Goal: Information Seeking & Learning: Learn about a topic

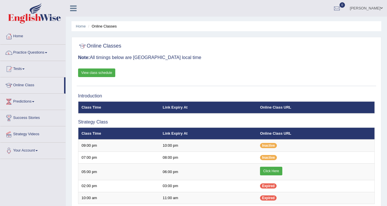
click at [194, 70] on div "Online Classes Note: All timings below are [GEOGRAPHIC_DATA] local time View cl…" at bounding box center [227, 63] width 300 height 46
click at [286, 46] on div at bounding box center [226, 46] width 297 height 12
click at [36, 52] on link "Practice Questions" at bounding box center [32, 52] width 65 height 14
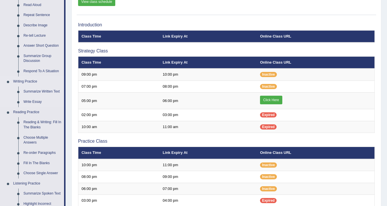
scroll to position [86, 0]
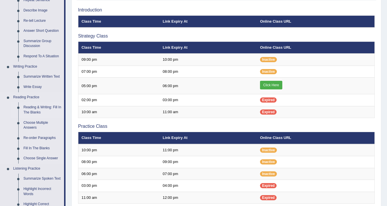
click at [35, 111] on link "Reading & Writing: Fill In The Blanks" at bounding box center [42, 109] width 43 height 15
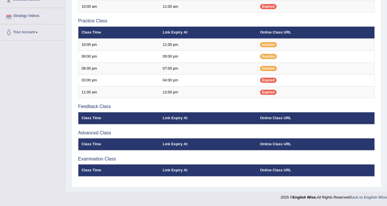
scroll to position [85, 0]
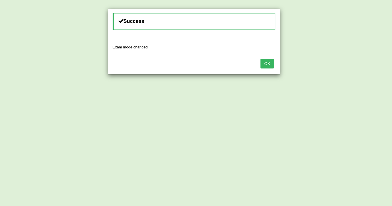
click at [267, 64] on button "OK" at bounding box center [266, 64] width 13 height 10
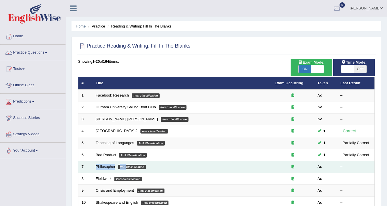
drag, startPoint x: 108, startPoint y: 166, endPoint x: 152, endPoint y: 163, distance: 44.8
click at [108, 166] on link "Philosopher" at bounding box center [106, 166] width 20 height 4
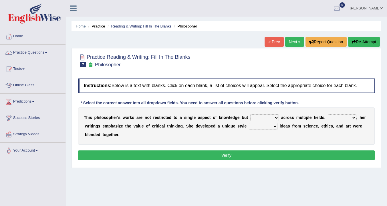
click at [143, 28] on link "Reading & Writing: Fill In The Blanks" at bounding box center [141, 26] width 60 height 4
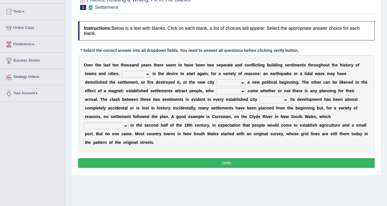
click at [144, 76] on select "One It What This" at bounding box center [136, 74] width 29 height 7
select select "It"
click at [122, 71] on select "One It What This" at bounding box center [136, 74] width 29 height 7
click at [222, 82] on select "does marks is causes" at bounding box center [231, 82] width 29 height 7
select select "marks"
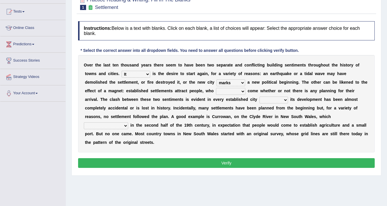
click at [217, 79] on select "does marks is causes" at bounding box center [231, 82] width 29 height 7
click at [220, 92] on select "tend to are used to ought to had to" at bounding box center [230, 91] width 29 height 7
select select "had to"
click at [216, 88] on select "tend to are used to ought to had to" at bounding box center [230, 91] width 29 height 7
click at [272, 101] on select "unless whenever whereas until" at bounding box center [274, 100] width 29 height 7
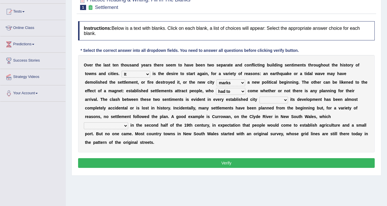
select select "whereas"
click at [260, 97] on select "unless whenever whereas until" at bounding box center [274, 100] width 29 height 7
click at [109, 124] on select "has been surveyed was surveyed could be surveyed had surveyed" at bounding box center [106, 125] width 44 height 7
select select "was surveyed"
click at [84, 122] on select "has been surveyed was surveyed could be surveyed had surveyed" at bounding box center [106, 125] width 44 height 7
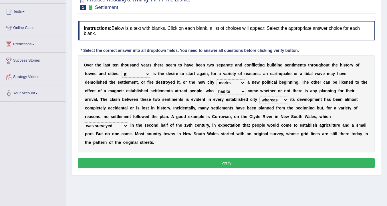
click at [238, 139] on div "O v e r t h e l a s t t e n t h o u s a n d y e a r s t h e r e s e e m t o h a…" at bounding box center [226, 103] width 297 height 97
click at [198, 165] on button "Verify" at bounding box center [226, 163] width 297 height 10
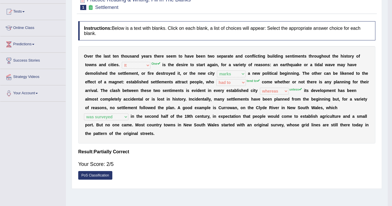
click at [198, 149] on body "Toggle navigation Home Practice Questions Speaking Practice Read Aloud Repeat S…" at bounding box center [196, 46] width 392 height 206
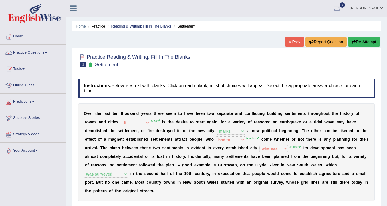
click at [292, 43] on link "« Prev" at bounding box center [295, 42] width 19 height 10
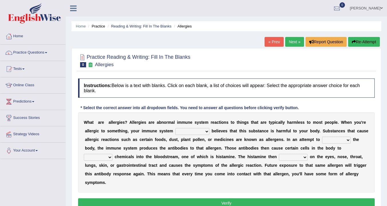
select select "definitely"
click at [176, 128] on select "completely consequently mistakenly definitely" at bounding box center [193, 131] width 34 height 7
click at [337, 139] on select "preserve protect improve activate" at bounding box center [336, 140] width 29 height 7
select select "protect"
click at [322, 137] on select "preserve protect improve activate" at bounding box center [336, 140] width 29 height 7
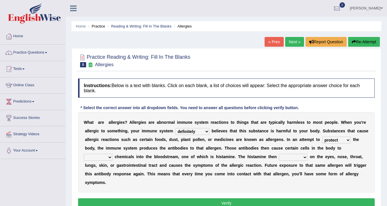
click at [104, 158] on select "confiine release escape hold" at bounding box center [98, 157] width 29 height 7
select select "release"
click at [84, 154] on select "confiine release escape hold" at bounding box center [98, 157] width 29 height 7
click at [289, 158] on select "acts performs targets focuses" at bounding box center [293, 157] width 29 height 7
select select "targets"
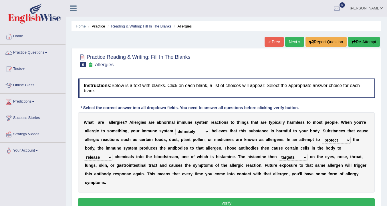
click at [279, 154] on select "acts performs targets focuses" at bounding box center [293, 157] width 29 height 7
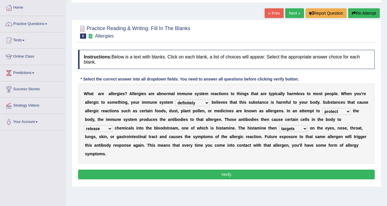
click at [230, 176] on button "Verify" at bounding box center [226, 175] width 297 height 10
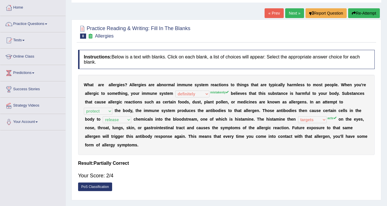
click at [248, 145] on div "W h a t a r e a l l e r g i e s ? A l l e r g i e s a r e a b n o r m a l i m m…" at bounding box center [226, 115] width 297 height 80
click at [219, 179] on div "Your Score: 2/4" at bounding box center [226, 176] width 297 height 14
click at [294, 14] on link "Next »" at bounding box center [295, 13] width 19 height 10
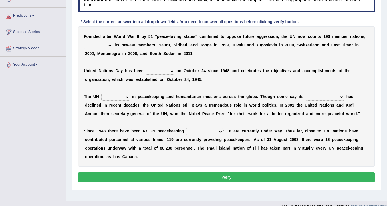
click at [97, 51] on div "F o u n d e d a f t e r W o r l d W a r I I b y 5 1 " p e a c e - l o v i n g s…" at bounding box center [226, 96] width 297 height 140
click at [109, 46] on select "limiting possibly especially including" at bounding box center [98, 45] width 29 height 7
select select "including"
click at [84, 42] on select "limiting possibly especially including" at bounding box center [98, 45] width 29 height 7
click at [167, 71] on select "observed watched monitored examined" at bounding box center [160, 71] width 29 height 7
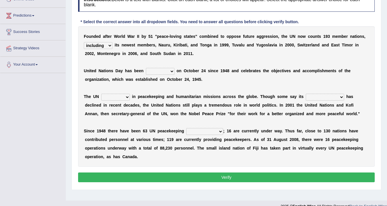
select select "observed"
click at [146, 68] on select "observed watched monitored examined" at bounding box center [160, 71] width 29 height 7
click at [195, 80] on b "9" at bounding box center [196, 79] width 2 height 5
click at [127, 97] on select "appoints absorbs connects engages" at bounding box center [115, 97] width 29 height 7
select select "engages"
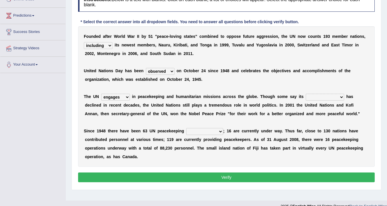
click at [101, 94] on select "appoints absorbs connects engages" at bounding box center [115, 97] width 29 height 7
click at [324, 97] on select "descriptiveness influence meaningless consequences" at bounding box center [325, 97] width 38 height 7
select select "influence"
click at [306, 94] on select "descriptiveness influence meaningless consequences" at bounding box center [325, 97] width 38 height 7
click at [294, 118] on div "F o u n d e d a f t e r W o r l d W a r I I b y 5 1 " p e a c e - l o v i n g s…" at bounding box center [226, 96] width 297 height 140
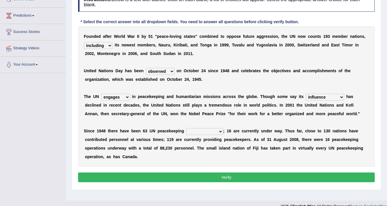
click at [205, 133] on select "businesses processes transgressions operations" at bounding box center [204, 131] width 37 height 7
select select "operations"
click at [186, 128] on select "businesses processes transgressions operations" at bounding box center [204, 131] width 37 height 7
click at [184, 180] on button "Verify" at bounding box center [226, 177] width 297 height 10
click at [184, 176] on div "Home Practice Reading & Writing: Fill In The Blanks UN « Prev Next » Report Que…" at bounding box center [227, 57] width 322 height 286
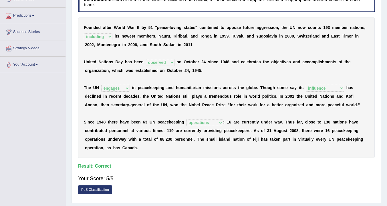
click at [260, 74] on div "F o u n d e d a f t e r W o r l d W a r I I b y 5 1 " p e a c e - l o v i n g s…" at bounding box center [226, 87] width 297 height 140
click at [258, 47] on div "F o u n d e d a f t e r W o r l d W a r I I b y 5 1 " p e a c e - l o v i n g s…" at bounding box center [226, 87] width 297 height 140
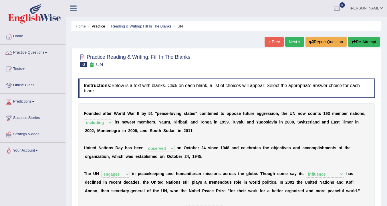
click at [268, 41] on link "« Prev" at bounding box center [274, 42] width 19 height 10
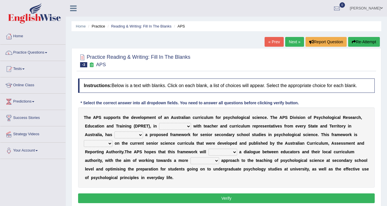
click at [176, 127] on select "aspiration assumption consultation connotation" at bounding box center [175, 126] width 32 height 7
select select "consultation"
click at [159, 123] on select "aspiration assumption consultation connotation" at bounding box center [175, 126] width 32 height 7
click at [124, 133] on select "deride denied demanded developed" at bounding box center [129, 134] width 29 height 7
select select "developed"
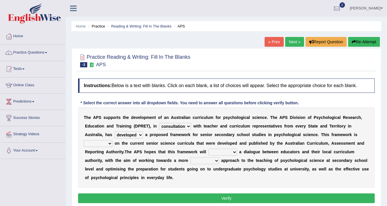
click at [115, 131] on select "deride denied demanded developed" at bounding box center [129, 134] width 29 height 7
click at [107, 144] on select "modelling meddling modelled meddled" at bounding box center [98, 143] width 29 height 7
select select "modelling"
click at [84, 140] on select "modelling meddling modelled meddled" at bounding box center [98, 143] width 29 height 7
click at [216, 152] on select "facilitate facilitates facilitating facilitated" at bounding box center [223, 152] width 29 height 7
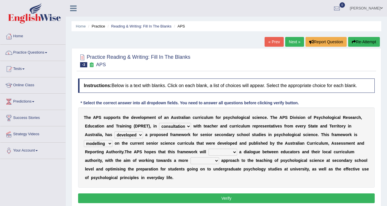
select select "facilitate"
click at [209, 149] on select "facilitate facilitates facilitating facilitated" at bounding box center [223, 152] width 29 height 7
click at [204, 162] on select "lenient abrasive consistent disruptive" at bounding box center [205, 160] width 29 height 7
select select "consistent"
click at [191, 157] on select "lenient abrasive consistent disruptive" at bounding box center [205, 160] width 29 height 7
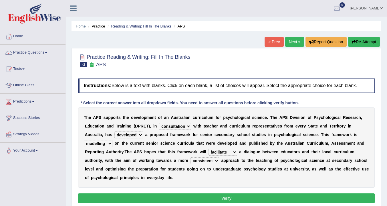
click at [248, 178] on div "T h e A P S s u p p o r t s t h e d e v e l o p m e n t o f a n A u s t r a l i…" at bounding box center [226, 147] width 297 height 80
click at [216, 196] on button "Verify" at bounding box center [226, 198] width 297 height 10
click at [216, 196] on div "Home Practice Reading & Writing: Fill In The Blanks APS « Prev Next » Report Qu…" at bounding box center [227, 143] width 322 height 286
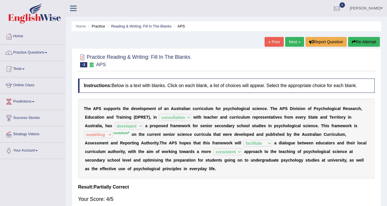
click at [277, 43] on link "« Prev" at bounding box center [274, 42] width 19 height 10
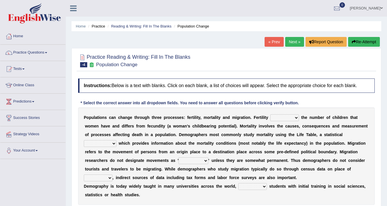
click at [304, 121] on div "P o p u l a t i o n s c a n c h a n g e t h r o u g h t h r e e p r o c e s s e…" at bounding box center [226, 155] width 297 height 97
click at [294, 118] on select "invokes decides involves issues" at bounding box center [285, 117] width 29 height 7
click at [298, 117] on select "invokes decides involves issues" at bounding box center [285, 117] width 29 height 7
click at [295, 119] on select "invokes decides involves issues" at bounding box center [285, 117] width 29 height 7
select select "involves"
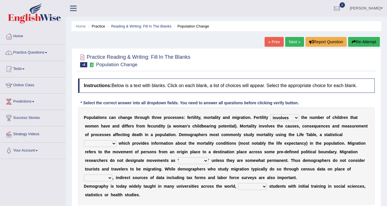
click at [271, 114] on select "invokes decides involves issues" at bounding box center [285, 117] width 29 height 7
click at [102, 142] on select "mathematics device subject theorem" at bounding box center [100, 143] width 33 height 7
select select "device"
click at [84, 140] on select "mathematics device subject theorem" at bounding box center [100, 143] width 33 height 7
click at [194, 160] on select "relations functions migrations boundaries" at bounding box center [194, 160] width 30 height 7
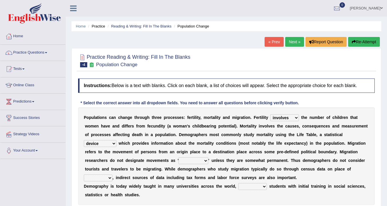
select select "migrations"
click at [179, 157] on select "relations functions migrations boundaries" at bounding box center [194, 160] width 30 height 7
click at [97, 178] on select "eat pray residence work" at bounding box center [98, 177] width 29 height 7
click at [151, 170] on b "r" at bounding box center [150, 169] width 1 height 5
click at [104, 179] on select "eat pray residence work" at bounding box center [98, 177] width 29 height 7
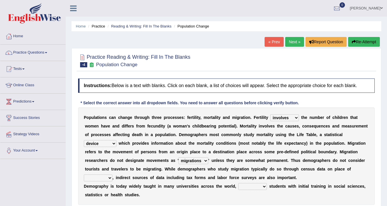
select select "residence"
click at [84, 174] on select "eat pray residence work" at bounding box center [98, 177] width 29 height 7
click at [252, 188] on select "rejecting consulting attracting conspiring" at bounding box center [253, 186] width 29 height 7
select select "attracting"
click at [239, 183] on select "rejecting consulting attracting conspiring" at bounding box center [253, 186] width 29 height 7
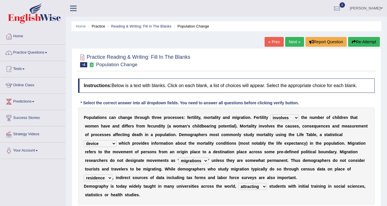
click at [297, 154] on b "d" at bounding box center [298, 152] width 3 height 5
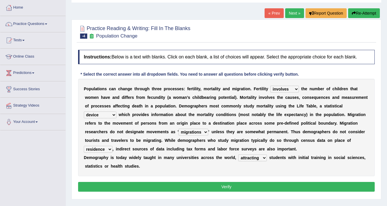
scroll to position [95, 0]
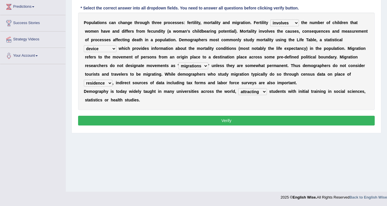
drag, startPoint x: 233, startPoint y: 189, endPoint x: 234, endPoint y: 186, distance: 3.9
click at [233, 190] on div "Home Practice Reading & Writing: Fill In The Blanks Population Change « Prev Ne…" at bounding box center [227, 48] width 322 height 286
click at [227, 187] on div "Home Practice Reading & Writing: Fill In The Blanks Population Change « Prev Ne…" at bounding box center [227, 48] width 322 height 286
click at [226, 119] on button "Verify" at bounding box center [226, 121] width 297 height 10
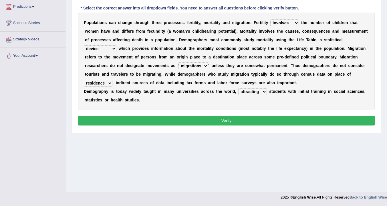
click at [226, 119] on div "Home Practice Reading & Writing: Fill In The Blanks Population Change « Prev Ne…" at bounding box center [227, 48] width 322 height 286
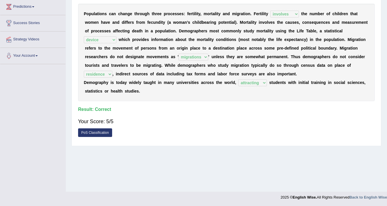
drag, startPoint x: 232, startPoint y: 135, endPoint x: 234, endPoint y: 124, distance: 11.6
click at [232, 135] on div "PoS Classification" at bounding box center [226, 133] width 297 height 10
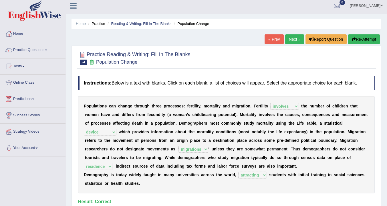
scroll to position [0, 0]
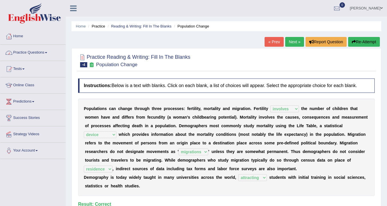
click at [42, 54] on link "Practice Questions" at bounding box center [32, 52] width 65 height 14
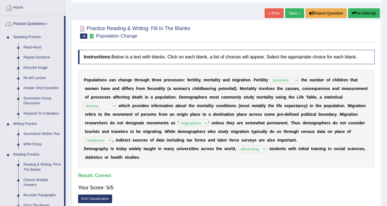
scroll to position [57, 0]
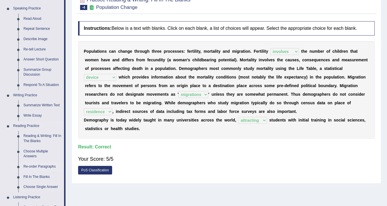
click at [37, 167] on link "Re-order Paragraphs" at bounding box center [42, 167] width 43 height 10
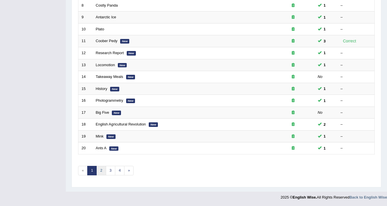
click at [100, 170] on link "2" at bounding box center [101, 170] width 9 height 9
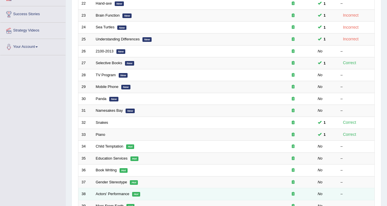
scroll to position [143, 0]
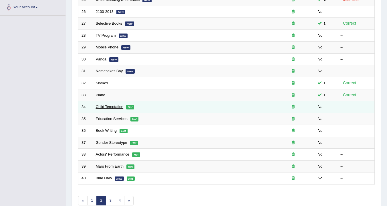
click at [116, 107] on link "Child Temptation" at bounding box center [110, 107] width 28 height 4
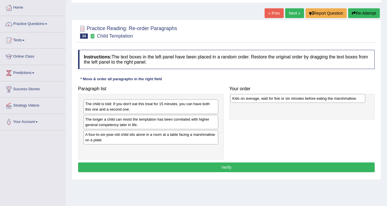
drag, startPoint x: 156, startPoint y: 136, endPoint x: 102, endPoint y: 134, distance: 54.4
click at [231, 103] on div "Kids on average, wait for five or six minutes before eating the marshmallow." at bounding box center [298, 98] width 135 height 9
drag, startPoint x: 121, startPoint y: 137, endPoint x: 261, endPoint y: 105, distance: 144.4
click at [261, 105] on div "Kids on average, wait for five or six minutes before eating the marshmallow." at bounding box center [292, 103] width 135 height 9
drag, startPoint x: 251, startPoint y: 105, endPoint x: 245, endPoint y: 101, distance: 6.8
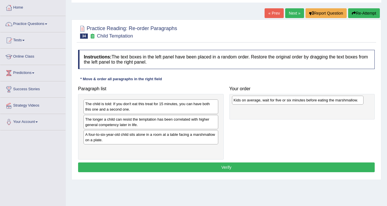
click at [245, 101] on div "Kids on average, wait for five or six minutes before eating the marshmallow." at bounding box center [298, 100] width 132 height 9
click at [253, 132] on div "Paragraph list The child is told: If you don't eat this treat for 15 minutes, y…" at bounding box center [226, 121] width 303 height 76
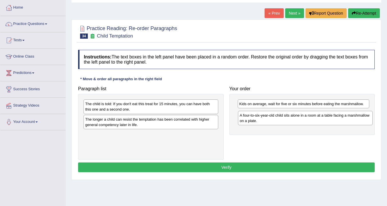
drag, startPoint x: 142, startPoint y: 141, endPoint x: 296, endPoint y: 121, distance: 155.8
click at [296, 121] on div "A four-to-six-year-old child sits alone in a room at a table facing a marshmall…" at bounding box center [305, 118] width 135 height 14
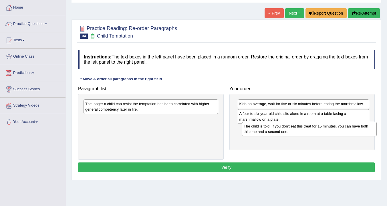
drag, startPoint x: 178, startPoint y: 108, endPoint x: 337, endPoint y: 130, distance: 160.2
click at [337, 130] on div "The child is told: If you don't eat this treat for 15 minutes, you can have bot…" at bounding box center [309, 129] width 135 height 14
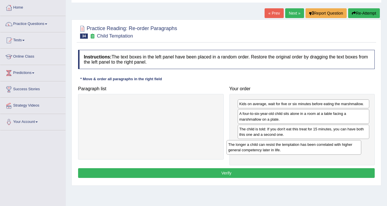
drag, startPoint x: 137, startPoint y: 103, endPoint x: 280, endPoint y: 144, distance: 148.9
click at [280, 144] on div "The longer a child can resist the temptation has been correlated with higher ge…" at bounding box center [294, 147] width 135 height 14
click at [223, 173] on button "Verify" at bounding box center [226, 173] width 297 height 10
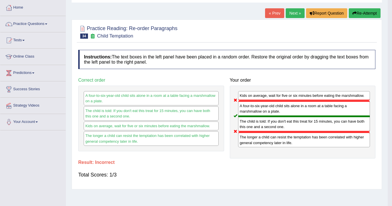
click at [223, 173] on div "Home Practice Reading: Re-order Paragraphs Child Temptation « Prev Next » Repor…" at bounding box center [227, 114] width 322 height 286
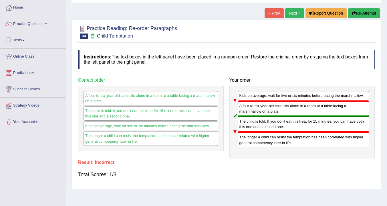
click at [288, 15] on link "Next »" at bounding box center [295, 13] width 19 height 10
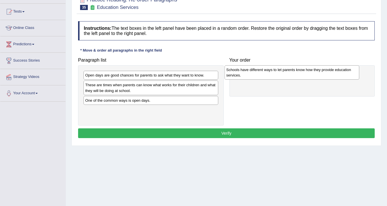
click at [225, 80] on div "Schools have different ways to let parents know how they provide education serv…" at bounding box center [292, 72] width 135 height 14
drag, startPoint x: 119, startPoint y: 115, endPoint x: 263, endPoint y: 75, distance: 149.1
click at [263, 75] on div "Schools have different ways to let parents know how they provide education serv…" at bounding box center [294, 73] width 135 height 14
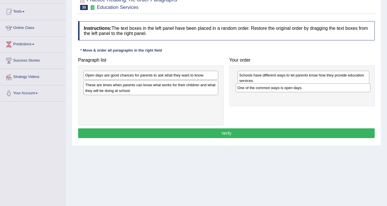
drag, startPoint x: 167, startPoint y: 103, endPoint x: 319, endPoint y: 91, distance: 152.9
click at [319, 91] on div "One of the common ways is open days." at bounding box center [303, 87] width 135 height 9
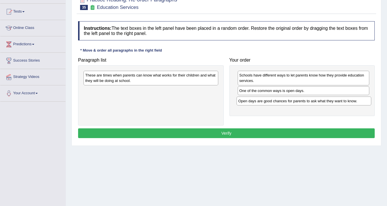
drag, startPoint x: 139, startPoint y: 75, endPoint x: 292, endPoint y: 101, distance: 155.4
click at [292, 101] on div "Open days are good chances for parents to ask what they want to know." at bounding box center [304, 101] width 135 height 9
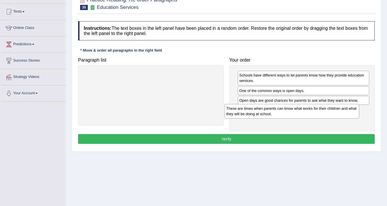
drag, startPoint x: 146, startPoint y: 79, endPoint x: 287, endPoint y: 112, distance: 145.1
click at [287, 112] on div "These are times when parents can know what works for their children and what th…" at bounding box center [292, 111] width 135 height 14
click at [252, 88] on div "One of the common ways is open days." at bounding box center [304, 90] width 132 height 9
click at [228, 139] on button "Verify" at bounding box center [226, 139] width 297 height 10
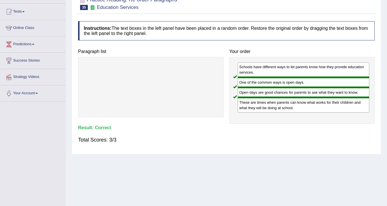
click at [294, 64] on div "Schools have different ways to let parents know how they provide education serv…" at bounding box center [304, 69] width 132 height 15
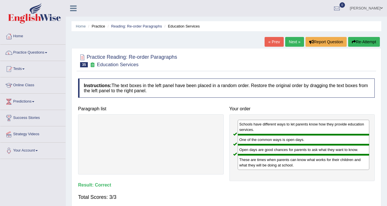
click at [290, 42] on link "Next »" at bounding box center [295, 42] width 19 height 10
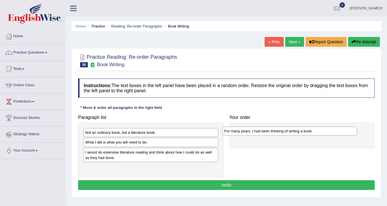
drag, startPoint x: 159, startPoint y: 170, endPoint x: 298, endPoint y: 134, distance: 143.9
click at [298, 134] on div "For many years, I had been thinking of writing a book." at bounding box center [290, 131] width 135 height 9
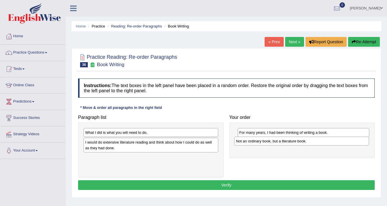
drag, startPoint x: 164, startPoint y: 133, endPoint x: 314, endPoint y: 142, distance: 151.2
click at [314, 142] on div "Not an ordinary book, but a literature book." at bounding box center [302, 141] width 135 height 9
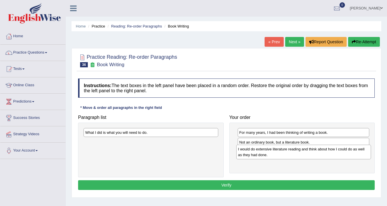
drag, startPoint x: 149, startPoint y: 149, endPoint x: 302, endPoint y: 156, distance: 153.1
click at [302, 156] on div "I would do extensive literature reading and think about how I could do as well …" at bounding box center [304, 152] width 135 height 14
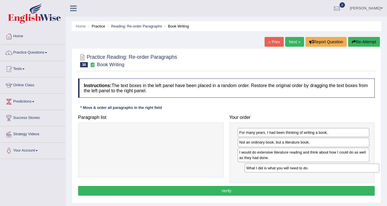
drag, startPoint x: 134, startPoint y: 133, endPoint x: 296, endPoint y: 168, distance: 165.1
click at [296, 168] on div "What I did is what you will need to do." at bounding box center [312, 168] width 135 height 9
click at [197, 188] on button "Verify" at bounding box center [226, 191] width 297 height 10
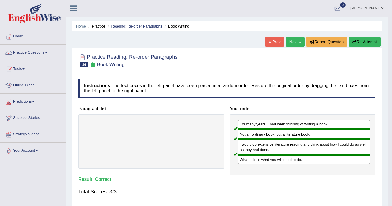
click at [0, 0] on div "Saving your answer..." at bounding box center [0, 0] width 0 height 0
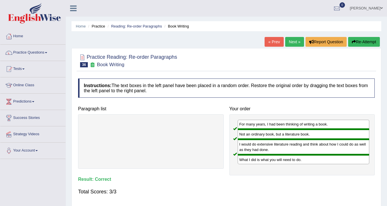
click at [231, 194] on div "Total Scores: 3/3" at bounding box center [226, 192] width 297 height 14
click at [287, 43] on link "Next »" at bounding box center [295, 42] width 19 height 10
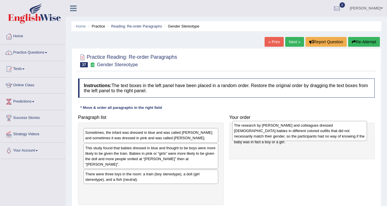
drag, startPoint x: 167, startPoint y: 182, endPoint x: 135, endPoint y: 191, distance: 33.6
click at [233, 141] on div "The research by [PERSON_NAME] and colleagues dressed [DEMOGRAPHIC_DATA] babies …" at bounding box center [300, 131] width 135 height 20
drag, startPoint x: 103, startPoint y: 185, endPoint x: 248, endPoint y: 127, distance: 156.3
click at [248, 127] on div "The research by [PERSON_NAME] and colleagues dressed [DEMOGRAPHIC_DATA] babies …" at bounding box center [296, 131] width 135 height 20
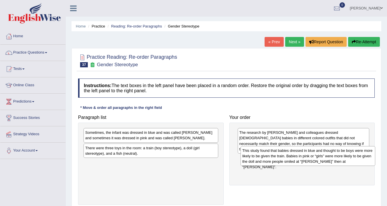
drag, startPoint x: 149, startPoint y: 155, endPoint x: 306, endPoint y: 158, distance: 157.3
click at [306, 158] on div "This study found that babies dressed in blue and thought to be boys were more l…" at bounding box center [308, 156] width 135 height 20
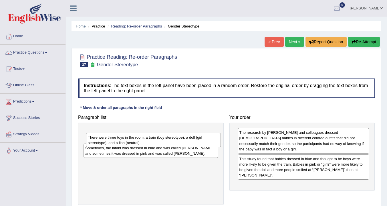
drag, startPoint x: 112, startPoint y: 149, endPoint x: 115, endPoint y: 138, distance: 10.9
click at [115, 138] on div "There were three toys in the room: a train (boy stereotype), a doll (girl stere…" at bounding box center [153, 140] width 135 height 14
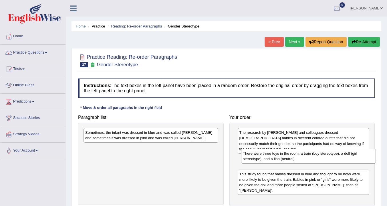
drag, startPoint x: 147, startPoint y: 139, endPoint x: 305, endPoint y: 160, distance: 159.2
click at [305, 160] on div "There were three toys in the room: a train (boy stereotype), a doll (girl stere…" at bounding box center [308, 156] width 135 height 14
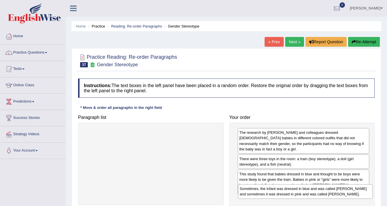
drag, startPoint x: 144, startPoint y: 139, endPoint x: 299, endPoint y: 195, distance: 164.5
click at [299, 195] on div "Sometimes, the infant was dressed in blue and was called Adam and sometimes it …" at bounding box center [305, 191] width 135 height 14
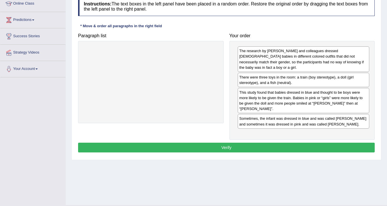
scroll to position [86, 0]
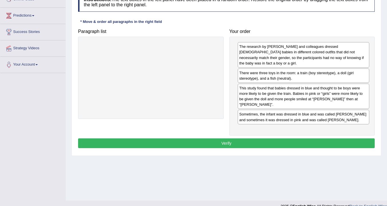
click at [224, 138] on button "Verify" at bounding box center [226, 143] width 297 height 10
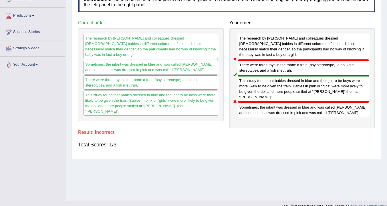
click at [281, 102] on div "Sometimes, the infant was dressed in blue and was called Adam and sometimes it …" at bounding box center [304, 109] width 132 height 15
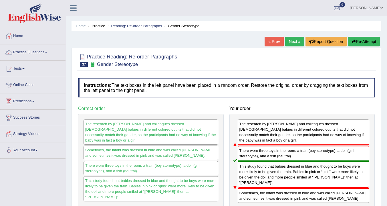
scroll to position [0, 0]
click at [295, 43] on link "Next »" at bounding box center [295, 42] width 19 height 10
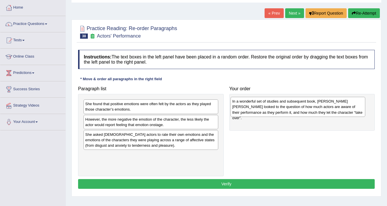
click at [231, 107] on div "In a wonderful set of studies and subsequent book, [PERSON_NAME] [PERSON_NAME] …" at bounding box center [298, 107] width 135 height 20
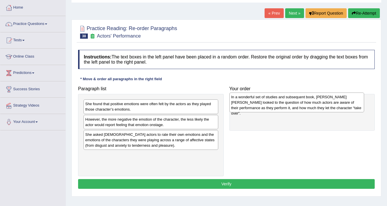
drag, startPoint x: 101, startPoint y: 123, endPoint x: 247, endPoint y: 101, distance: 147.8
click at [247, 101] on div "In a wonderful set of studies and subsequent book, [PERSON_NAME] [PERSON_NAME] …" at bounding box center [297, 103] width 135 height 20
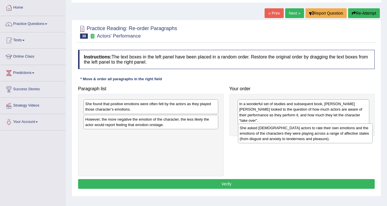
drag, startPoint x: 100, startPoint y: 138, endPoint x: 255, endPoint y: 132, distance: 154.8
click at [255, 132] on div "She asked [DEMOGRAPHIC_DATA] actors to rate their own emotions and the emotions…" at bounding box center [305, 133] width 135 height 20
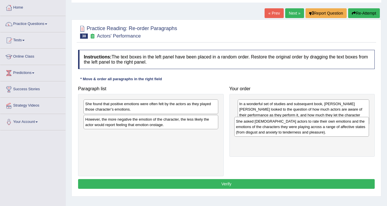
drag, startPoint x: 162, startPoint y: 139, endPoint x: 313, endPoint y: 126, distance: 151.5
click at [313, 126] on div "She asked [DEMOGRAPHIC_DATA] actors to rate their own emotions and the emotions…" at bounding box center [302, 127] width 135 height 20
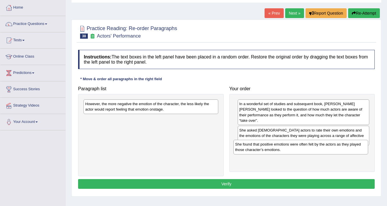
drag, startPoint x: 135, startPoint y: 105, endPoint x: 286, endPoint y: 145, distance: 155.4
click at [286, 145] on div "She found that positive emotions were often felt by the actors as they played t…" at bounding box center [301, 147] width 135 height 14
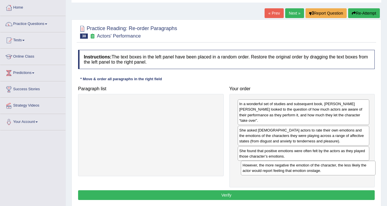
drag, startPoint x: 137, startPoint y: 107, endPoint x: 295, endPoint y: 168, distance: 169.0
click at [295, 168] on div "However, the more negative the emotion of the character, the less likely the ac…" at bounding box center [308, 168] width 135 height 14
click at [230, 190] on button "Verify" at bounding box center [226, 195] width 297 height 10
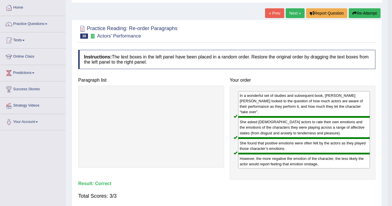
click at [230, 177] on body "Toggle navigation Home Practice Questions Speaking Practice Read Aloud Repeat S…" at bounding box center [196, 74] width 392 height 206
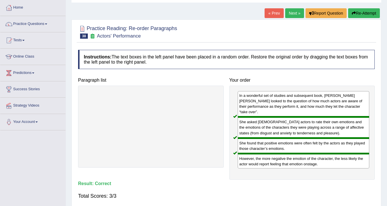
click at [291, 12] on link "Next »" at bounding box center [295, 13] width 19 height 10
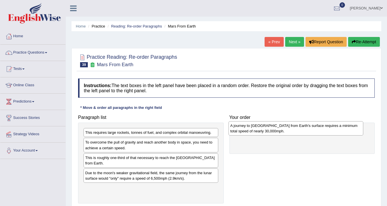
drag, startPoint x: 132, startPoint y: 175, endPoint x: 129, endPoint y: 172, distance: 4.3
click at [229, 135] on div "A journey to [GEOGRAPHIC_DATA] from Earth's surface requires a minimum total sp…" at bounding box center [296, 128] width 135 height 14
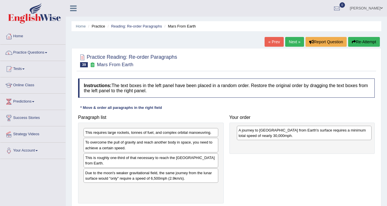
drag, startPoint x: 98, startPoint y: 175, endPoint x: 251, endPoint y: 132, distance: 159.3
click at [251, 132] on div "A journey to Mars from Earth's surface requires a minimum total speed of nearly…" at bounding box center [304, 133] width 135 height 14
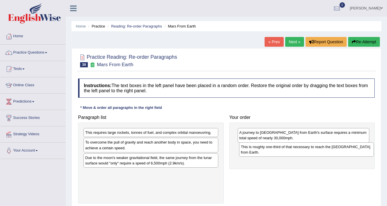
drag, startPoint x: 125, startPoint y: 163, endPoint x: 281, endPoint y: 152, distance: 156.2
click at [281, 152] on div "This is roughly one-third of that necessary to reach the International Space St…" at bounding box center [306, 149] width 135 height 14
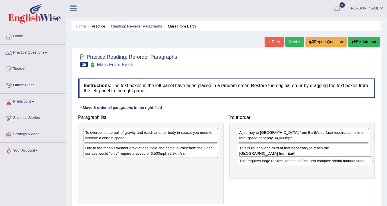
drag, startPoint x: 132, startPoint y: 133, endPoint x: 286, endPoint y: 161, distance: 157.0
click at [286, 161] on div "This requires large rockets, tonnes of fuel, and complex orbital manoeuvring." at bounding box center [305, 160] width 135 height 9
click at [133, 136] on div "To overcome the pull of gravity and reach another body in space, you need to ac…" at bounding box center [151, 135] width 135 height 14
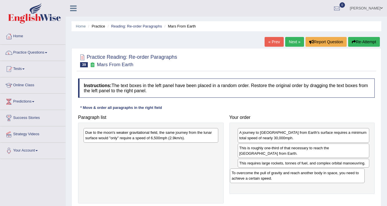
drag, startPoint x: 127, startPoint y: 139, endPoint x: 270, endPoint y: 180, distance: 148.7
click at [274, 180] on div "To overcome the pull of gravity and reach another body in space, you need to ac…" at bounding box center [297, 175] width 135 height 14
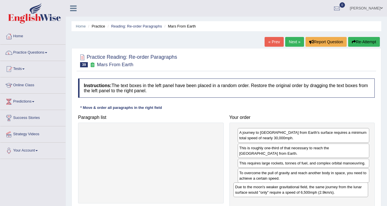
drag, startPoint x: 152, startPoint y: 130, endPoint x: 302, endPoint y: 184, distance: 159.6
click at [302, 184] on div "Due to the moon's weaker gravitational field, the same journey from the lunar s…" at bounding box center [301, 189] width 135 height 14
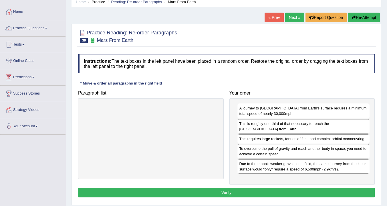
scroll to position [57, 0]
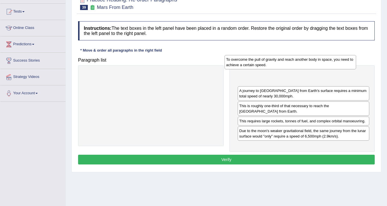
click at [259, 66] on div "To overcome the pull of gravity and reach another body in space, you need to ac…" at bounding box center [291, 62] width 132 height 14
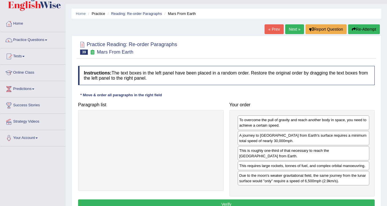
scroll to position [0, 0]
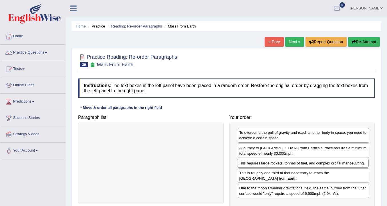
drag, startPoint x: 258, startPoint y: 176, endPoint x: 257, endPoint y: 161, distance: 15.5
click at [257, 161] on div "This requires large rockets, tonnes of fuel, and complex orbital manoeuvring." at bounding box center [303, 163] width 132 height 9
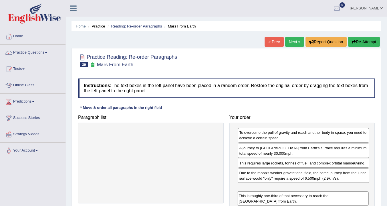
drag, startPoint x: 261, startPoint y: 174, endPoint x: 260, endPoint y: 197, distance: 22.9
click at [260, 197] on div "This is roughly one-third of that necessary to reach the International Space St…" at bounding box center [303, 198] width 132 height 14
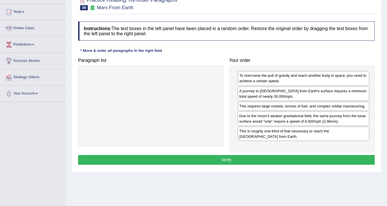
scroll to position [57, 0]
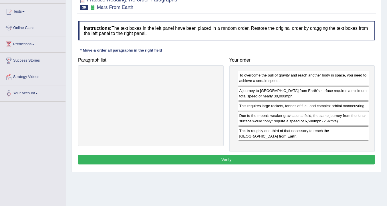
click at [230, 159] on button "Verify" at bounding box center [226, 160] width 297 height 10
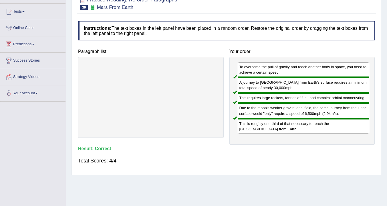
click at [320, 77] on div "To overcome the pull of gravity and reach another body in space, you need to ac…" at bounding box center [304, 69] width 132 height 15
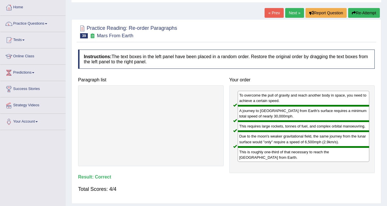
scroll to position [0, 0]
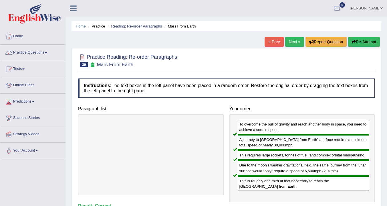
click at [270, 40] on link "« Prev" at bounding box center [274, 42] width 19 height 10
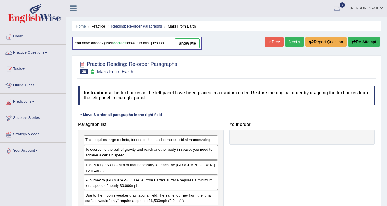
click at [290, 40] on link "Next »" at bounding box center [295, 42] width 19 height 10
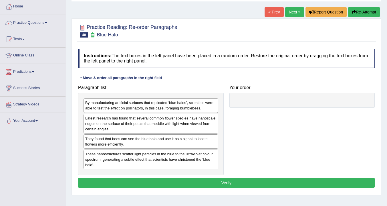
scroll to position [57, 0]
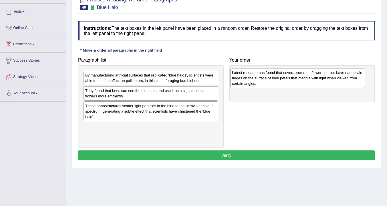
click at [231, 88] on div "Latest research has found that several common flower species have nanoscale rid…" at bounding box center [298, 78] width 135 height 20
drag, startPoint x: 118, startPoint y: 114, endPoint x: 270, endPoint y: 78, distance: 156.3
click at [270, 78] on div "Latest research has found that several common flower species have nanoscale rid…" at bounding box center [303, 75] width 135 height 20
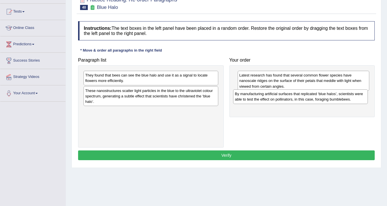
drag, startPoint x: 164, startPoint y: 77, endPoint x: 314, endPoint y: 95, distance: 150.9
click at [314, 95] on div "By manufacturing artificial surfaces that replicated ‘blue halos’, scientists w…" at bounding box center [300, 96] width 135 height 14
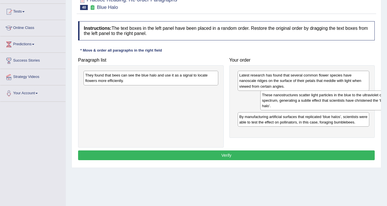
drag, startPoint x: 167, startPoint y: 93, endPoint x: 318, endPoint y: 100, distance: 152.0
click at [318, 100] on div "These nanostructures scatter light particles in the blue to the ultraviolet col…" at bounding box center [328, 101] width 135 height 20
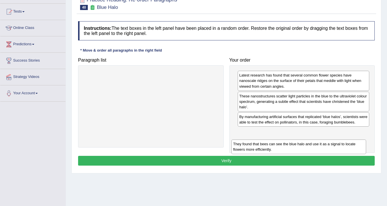
drag, startPoint x: 173, startPoint y: 82, endPoint x: 324, endPoint y: 150, distance: 165.6
click at [324, 150] on div "They found that bees can see the blue halo and use it as a signal to locate flo…" at bounding box center [299, 146] width 135 height 14
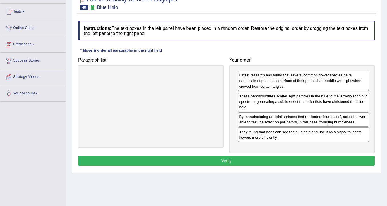
click at [251, 160] on button "Verify" at bounding box center [226, 161] width 297 height 10
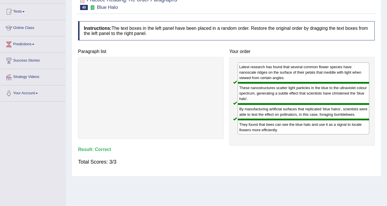
click at [264, 104] on div "These nanostructures scatter light particles in the blue to the ultraviolet col…" at bounding box center [304, 93] width 132 height 21
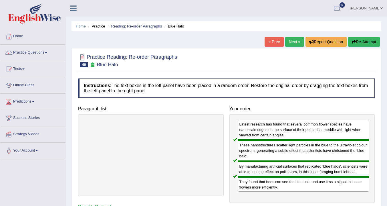
click at [292, 40] on link "Next »" at bounding box center [295, 42] width 19 height 10
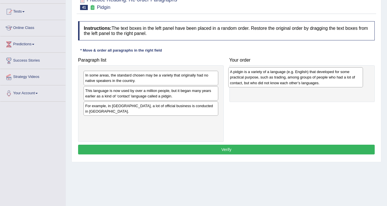
drag, startPoint x: 197, startPoint y: 88, endPoint x: 169, endPoint y: 82, distance: 28.5
click at [229, 82] on div "A pidgin is a variety of a language (e.g. English) that developed for some prac…" at bounding box center [296, 77] width 135 height 20
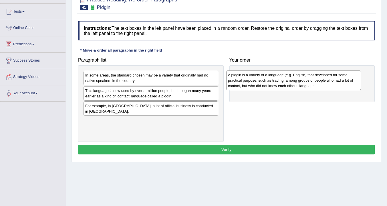
drag, startPoint x: 118, startPoint y: 94, endPoint x: 264, endPoint y: 77, distance: 147.1
click at [264, 77] on div "A pidgin is a variety of a language (e.g. English) that developed for some prac…" at bounding box center [294, 80] width 135 height 20
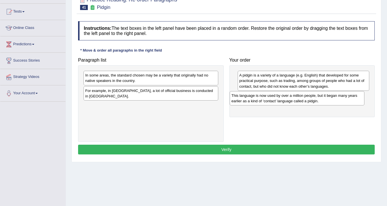
drag, startPoint x: 141, startPoint y: 94, endPoint x: 288, endPoint y: 99, distance: 146.4
click at [288, 99] on div "This language is now used by over a million people, but it began many years ear…" at bounding box center [297, 98] width 135 height 14
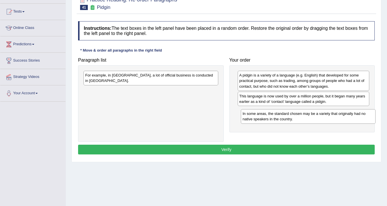
drag, startPoint x: 172, startPoint y: 81, endPoint x: 330, endPoint y: 120, distance: 162.1
click at [330, 120] on div "In some areas, the standard chosen may be a variety that originally had no nati…" at bounding box center [308, 116] width 135 height 14
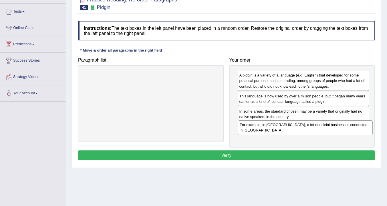
drag, startPoint x: 173, startPoint y: 82, endPoint x: 327, endPoint y: 131, distance: 162.4
click at [327, 131] on div "For example, in Papua New Guinea, a lot of official business is conducted in To…" at bounding box center [305, 127] width 135 height 14
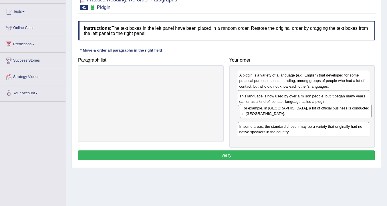
drag, startPoint x: 330, startPoint y: 110, endPoint x: 330, endPoint y: 114, distance: 3.4
click at [330, 114] on div "For example, in Papua New Guinea, a lot of official business is conducted in To…" at bounding box center [306, 111] width 132 height 14
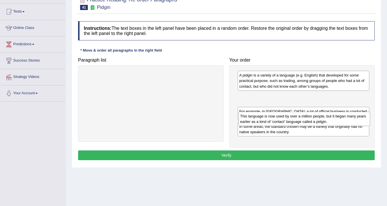
drag, startPoint x: 274, startPoint y: 95, endPoint x: 275, endPoint y: 114, distance: 18.6
click at [275, 114] on div "This language is now used by over a million people, but it began many years ear…" at bounding box center [305, 119] width 132 height 14
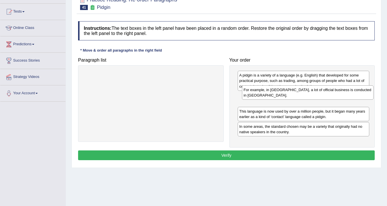
drag, startPoint x: 272, startPoint y: 114, endPoint x: 277, endPoint y: 93, distance: 21.9
click at [277, 93] on div "For example, in Papua New Guinea, a lot of official business is conducted in To…" at bounding box center [308, 92] width 132 height 14
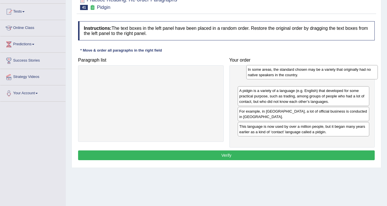
drag, startPoint x: 271, startPoint y: 132, endPoint x: 280, endPoint y: 75, distance: 57.9
click at [280, 75] on div "In some areas, the standard chosen may be a variety that originally had no nati…" at bounding box center [313, 72] width 132 height 14
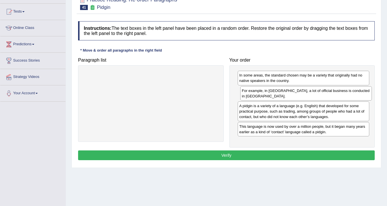
drag, startPoint x: 297, startPoint y: 115, endPoint x: 299, endPoint y: 95, distance: 20.8
click at [299, 95] on div "For example, in Papua New Guinea, a lot of official business is conducted in To…" at bounding box center [307, 93] width 132 height 14
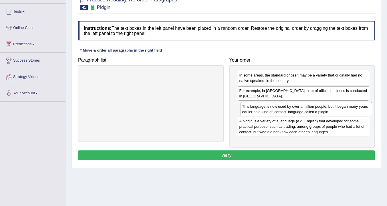
drag, startPoint x: 288, startPoint y: 130, endPoint x: 290, endPoint y: 110, distance: 20.5
click at [290, 110] on div "This language is now used by over a million people, but it began many years ear…" at bounding box center [307, 109] width 132 height 14
click at [233, 155] on button "Verify" at bounding box center [226, 155] width 297 height 10
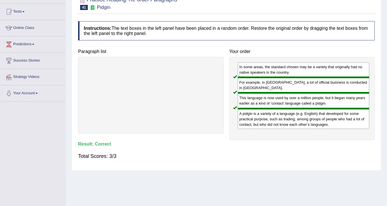
click at [279, 95] on div "This language is now used by over a million people, but it began many years ear…" at bounding box center [304, 100] width 132 height 15
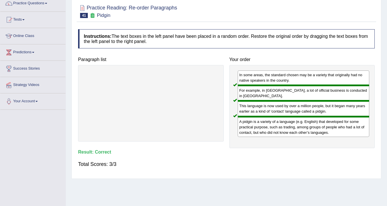
scroll to position [57, 0]
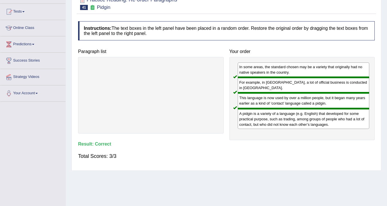
click at [315, 42] on div "Instructions: The text boxes in the left panel have been placed in a random ord…" at bounding box center [227, 92] width 300 height 149
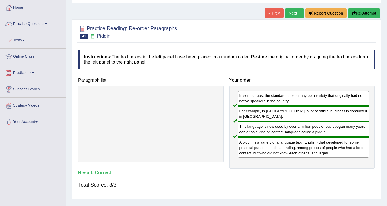
click at [291, 15] on link "Next »" at bounding box center [295, 13] width 19 height 10
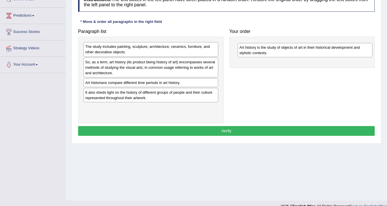
drag, startPoint x: 192, startPoint y: 97, endPoint x: 198, endPoint y: 100, distance: 6.5
click at [238, 57] on div "Art history is the study of objects of art in their historical development and …" at bounding box center [305, 50] width 135 height 14
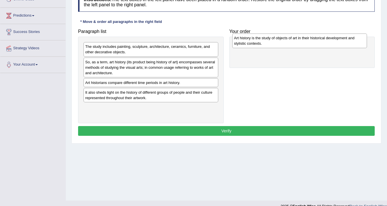
drag, startPoint x: 140, startPoint y: 112, endPoint x: 289, endPoint y: 42, distance: 164.4
click at [289, 42] on div "Art history is the study of objects of art in their historical development and …" at bounding box center [300, 41] width 135 height 14
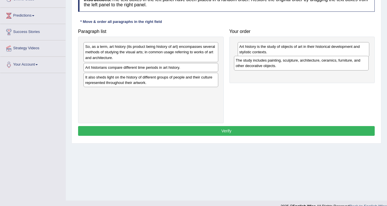
drag, startPoint x: 162, startPoint y: 49, endPoint x: 312, endPoint y: 62, distance: 151.3
click at [312, 62] on div "The study includes painting, sculpture, architecture, ceramics, furniture, and …" at bounding box center [301, 63] width 135 height 14
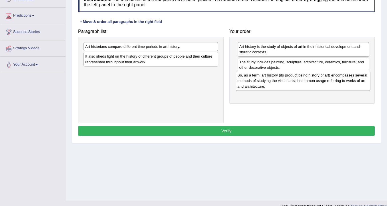
drag, startPoint x: 170, startPoint y: 54, endPoint x: 323, endPoint y: 82, distance: 155.0
click at [323, 82] on div "So, as a term, art history (its product being history of art) encompasses sever…" at bounding box center [303, 81] width 135 height 20
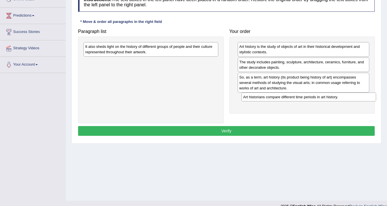
drag, startPoint x: 143, startPoint y: 48, endPoint x: 298, endPoint y: 98, distance: 162.2
click at [297, 99] on div "Art historians compare different time periods in art history." at bounding box center [309, 97] width 135 height 9
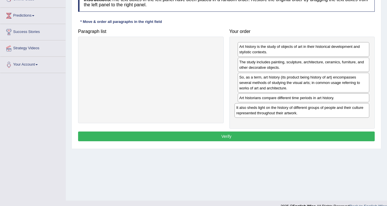
drag, startPoint x: 170, startPoint y: 52, endPoint x: 320, endPoint y: 110, distance: 160.7
click at [320, 110] on div "It also sheds light on the history of different groups of people and their cult…" at bounding box center [302, 110] width 135 height 14
click at [207, 138] on button "Verify" at bounding box center [226, 136] width 297 height 10
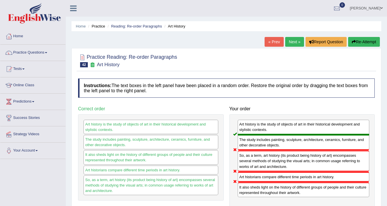
click at [295, 15] on ul "Jessica Joyce Ventura Toggle navigation Username: JessicaJ Access Type: Online …" at bounding box center [274, 8] width 225 height 16
click at [292, 44] on link "Next »" at bounding box center [295, 42] width 19 height 10
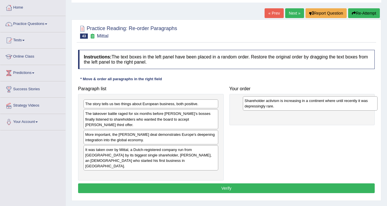
click at [243, 111] on div "Shareholder activism is increasing in a continent where until recently it was d…" at bounding box center [310, 103] width 135 height 14
drag, startPoint x: 142, startPoint y: 148, endPoint x: 286, endPoint y: 105, distance: 150.2
click at [286, 105] on div "Shareholder activism is increasing in a continent where until recently it was d…" at bounding box center [294, 103] width 135 height 14
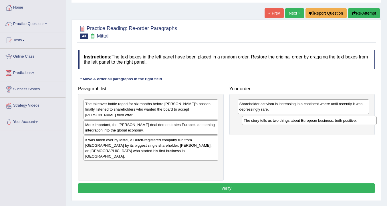
drag, startPoint x: 137, startPoint y: 103, endPoint x: 296, endPoint y: 120, distance: 159.5
click at [296, 120] on div "The story tells us two things about European business, both positive." at bounding box center [309, 120] width 135 height 9
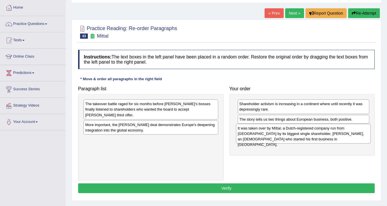
drag, startPoint x: 142, startPoint y: 140, endPoint x: 295, endPoint y: 133, distance: 153.1
click at [295, 133] on div "It was taken over by Mittal, a Dutch-registered company run from London by its …" at bounding box center [303, 134] width 135 height 20
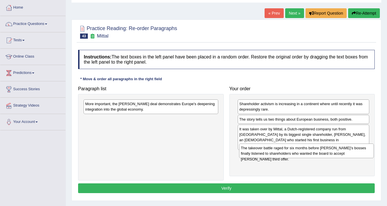
drag, startPoint x: 175, startPoint y: 105, endPoint x: 331, endPoint y: 149, distance: 161.9
click at [331, 149] on div "The takeover battle raged for six months before Arcelor’s bosses finally listen…" at bounding box center [306, 150] width 135 height 14
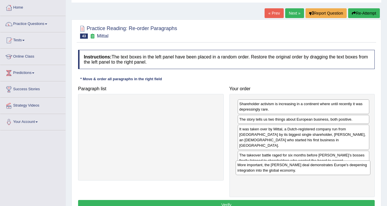
drag, startPoint x: 160, startPoint y: 104, endPoint x: 312, endPoint y: 165, distance: 164.1
click at [312, 165] on div "More important, the Arcelor Mittal deal demonstrates Europe's deepening integra…" at bounding box center [303, 167] width 135 height 14
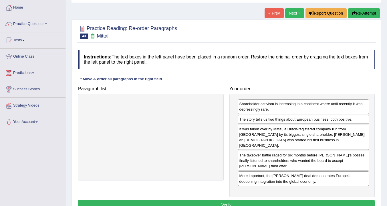
click at [302, 171] on div "More important, the Arcelor Mittal deal demonstrates Europe's deepening integra…" at bounding box center [304, 178] width 132 height 14
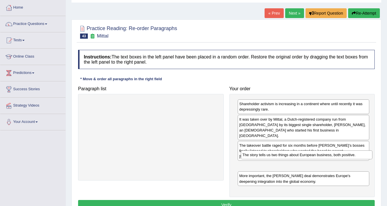
drag, startPoint x: 271, startPoint y: 121, endPoint x: 274, endPoint y: 157, distance: 35.7
click at [274, 157] on div "The story tells us two things about European business, both positive." at bounding box center [307, 154] width 132 height 9
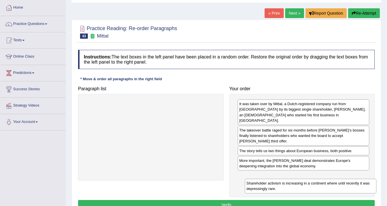
drag, startPoint x: 270, startPoint y: 110, endPoint x: 277, endPoint y: 189, distance: 79.7
click at [277, 189] on div "Shareholder activism is increasing in a continent where until recently it was d…" at bounding box center [311, 186] width 132 height 14
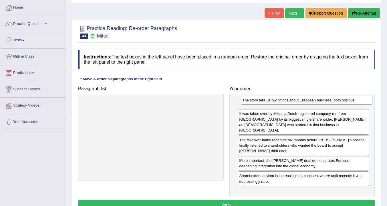
drag, startPoint x: 255, startPoint y: 141, endPoint x: 259, endPoint y: 101, distance: 39.9
click at [259, 101] on div "The story tells us two things about European business, both positive." at bounding box center [307, 100] width 132 height 9
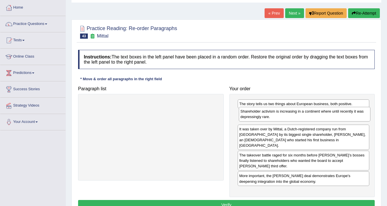
drag, startPoint x: 292, startPoint y: 172, endPoint x: 293, endPoint y: 118, distance: 53.6
click at [293, 118] on div "Shareholder activism is increasing in a continent where until recently it was d…" at bounding box center [305, 114] width 132 height 14
click at [223, 200] on button "Verify" at bounding box center [226, 205] width 297 height 10
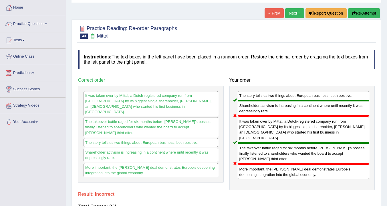
click at [296, 13] on link "Next »" at bounding box center [295, 13] width 19 height 10
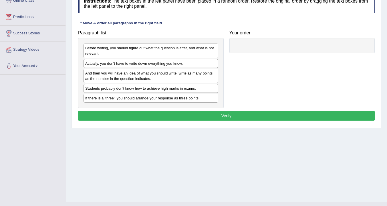
scroll to position [86, 0]
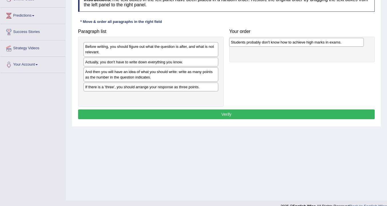
drag, startPoint x: 157, startPoint y: 84, endPoint x: 146, endPoint y: 87, distance: 11.5
click at [229, 47] on div "Students probably don't know how to achieve high marks in exams." at bounding box center [296, 42] width 135 height 9
drag, startPoint x: 95, startPoint y: 98, endPoint x: 249, endPoint y: 46, distance: 162.6
click at [249, 46] on div "Students probably don't know how to achieve high marks in exams." at bounding box center [305, 44] width 135 height 9
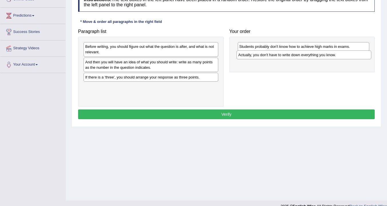
drag, startPoint x: 164, startPoint y: 62, endPoint x: 318, endPoint y: 54, distance: 153.4
click at [318, 54] on div "Actually, you don't have to write down everything you know." at bounding box center [304, 54] width 135 height 9
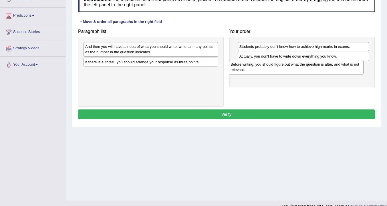
drag, startPoint x: 142, startPoint y: 48, endPoint x: 288, endPoint y: 66, distance: 146.6
click at [288, 66] on div "Before writing, you should figure out what the question is after, and what is n…" at bounding box center [296, 67] width 135 height 14
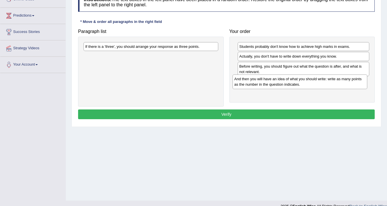
drag, startPoint x: 164, startPoint y: 53, endPoint x: 314, endPoint y: 85, distance: 152.7
click at [314, 85] on div "And then you will have an idea of what you should write: write as many points a…" at bounding box center [300, 81] width 135 height 14
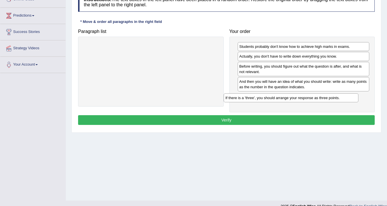
drag, startPoint x: 167, startPoint y: 48, endPoint x: 307, endPoint y: 99, distance: 149.4
click at [307, 99] on div "If there is a 'three', you should arrange your response as three points." at bounding box center [291, 97] width 135 height 9
click at [213, 121] on button "Verify" at bounding box center [226, 120] width 297 height 10
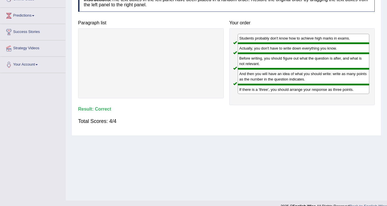
click at [270, 89] on div "If there is a 'three', you should arrange your response as three points." at bounding box center [304, 88] width 132 height 9
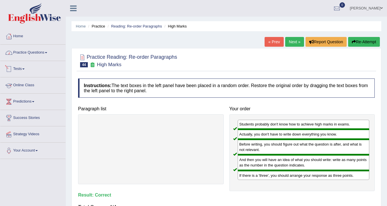
click at [29, 52] on link "Practice Questions" at bounding box center [32, 52] width 65 height 14
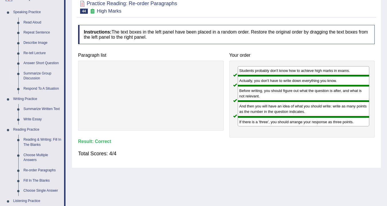
scroll to position [57, 0]
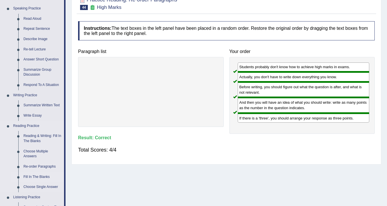
click at [36, 177] on link "Fill In The Blanks" at bounding box center [42, 177] width 43 height 10
click at [36, 177] on ul "Speaking Practice Read Aloud Repeat Sentence Describe Image Re-tell Lecture Ans…" at bounding box center [32, 156] width 64 height 306
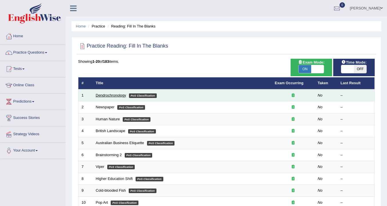
click at [116, 96] on link "Dendrochronology" at bounding box center [111, 95] width 30 height 4
drag, startPoint x: 116, startPoint y: 96, endPoint x: 127, endPoint y: 100, distance: 11.7
click at [116, 96] on link "Dendrochronology" at bounding box center [111, 95] width 30 height 4
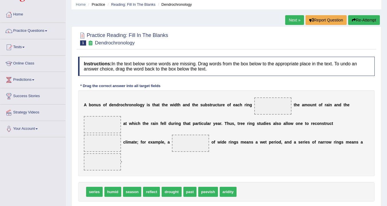
scroll to position [29, 0]
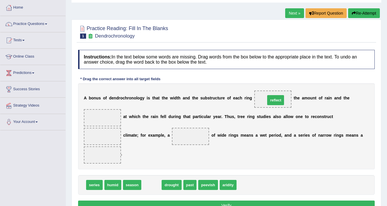
drag, startPoint x: 196, startPoint y: 160, endPoint x: 152, endPoint y: 187, distance: 51.6
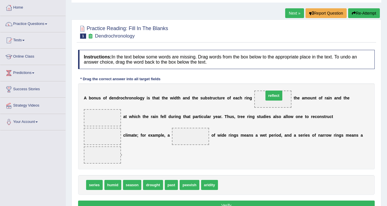
drag, startPoint x: 223, startPoint y: 184, endPoint x: 269, endPoint y: 95, distance: 100.4
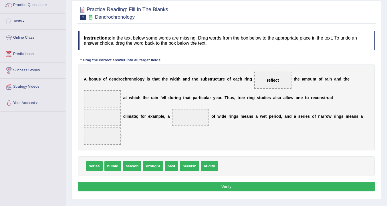
scroll to position [57, 0]
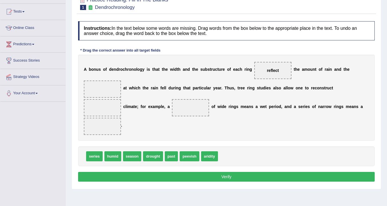
click at [84, 153] on div "series humid season drought past peevish aridity" at bounding box center [226, 156] width 297 height 20
drag, startPoint x: 95, startPoint y: 145, endPoint x: 96, endPoint y: 90, distance: 55.9
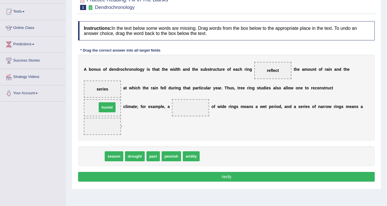
drag, startPoint x: 97, startPoint y: 157, endPoint x: 109, endPoint y: 108, distance: 50.6
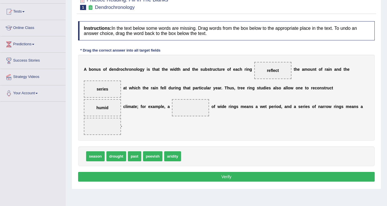
drag, startPoint x: 142, startPoint y: 154, endPoint x: 194, endPoint y: 114, distance: 65.0
click at [194, 114] on div "Instructions: In the text below some words are missing. Drag words from the box…" at bounding box center [227, 102] width 300 height 168
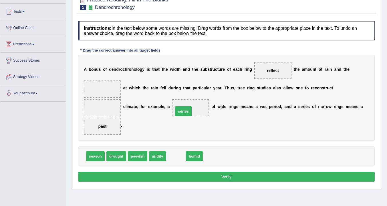
drag, startPoint x: 174, startPoint y: 156, endPoint x: 182, endPoint y: 110, distance: 46.5
click at [183, 110] on span "series" at bounding box center [190, 108] width 17 height 10
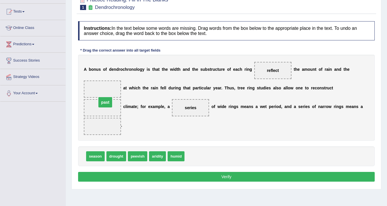
drag, startPoint x: 103, startPoint y: 127, endPoint x: 106, endPoint y: 103, distance: 24.2
click at [106, 103] on span "past" at bounding box center [103, 108] width 14 height 10
drag, startPoint x: 91, startPoint y: 157, endPoint x: 102, endPoint y: 94, distance: 64.0
click at [102, 94] on span "season" at bounding box center [107, 93] width 19 height 10
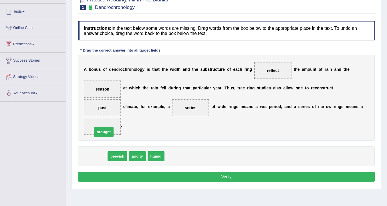
drag, startPoint x: 91, startPoint y: 157, endPoint x: 98, endPoint y: 131, distance: 26.4
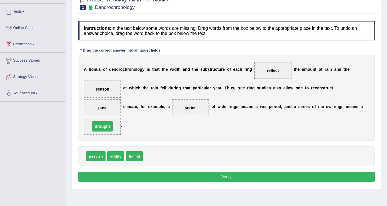
click at [98, 131] on span "drought" at bounding box center [102, 126] width 21 height 10
click at [231, 179] on button "Verify" at bounding box center [226, 177] width 297 height 10
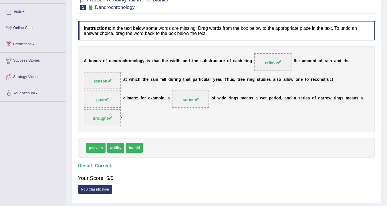
click at [278, 100] on b "o" at bounding box center [278, 98] width 3 height 5
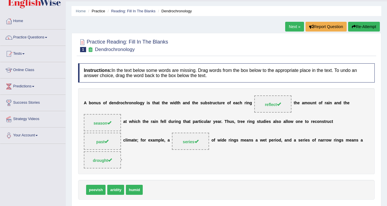
scroll to position [0, 0]
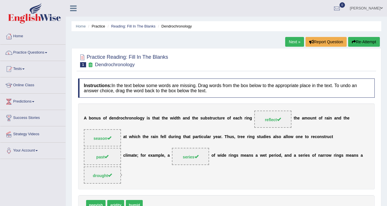
click at [297, 45] on link "Next »" at bounding box center [295, 42] width 19 height 10
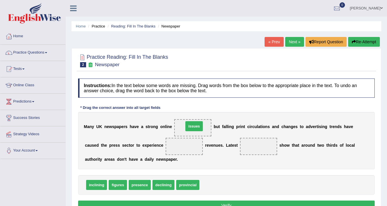
drag, startPoint x: 205, startPoint y: 173, endPoint x: 208, endPoint y: 185, distance: 12.4
drag, startPoint x: 209, startPoint y: 184, endPoint x: 192, endPoint y: 125, distance: 61.6
drag, startPoint x: 164, startPoint y: 184, endPoint x: 170, endPoint y: 146, distance: 38.0
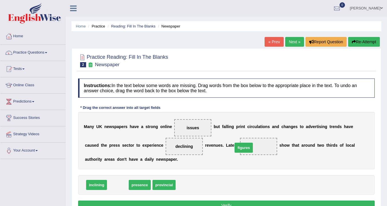
drag, startPoint x: 120, startPoint y: 186, endPoint x: 246, endPoint y: 149, distance: 131.4
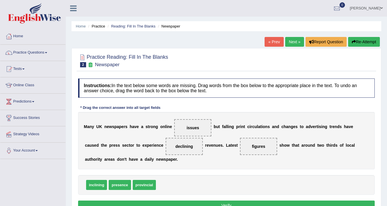
click at [208, 202] on button "Verify" at bounding box center [226, 205] width 297 height 10
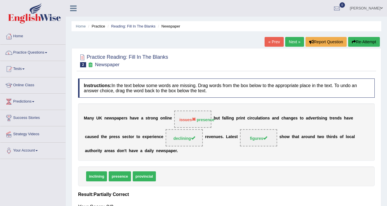
click at [291, 44] on link "Next »" at bounding box center [295, 42] width 19 height 10
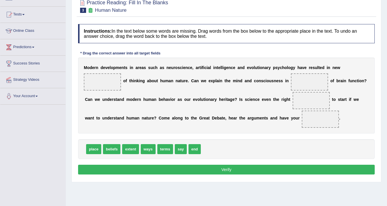
scroll to position [65, 0]
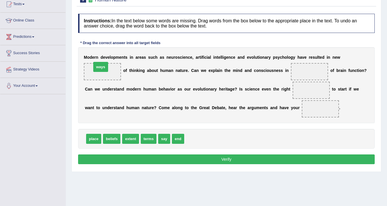
drag, startPoint x: 193, startPoint y: 139, endPoint x: 100, endPoint y: 68, distance: 116.7
drag, startPoint x: 145, startPoint y: 139, endPoint x: 312, endPoint y: 72, distance: 179.8
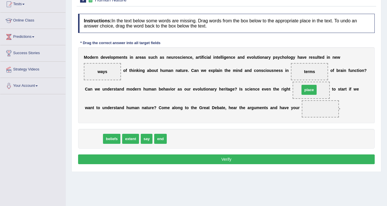
drag, startPoint x: 94, startPoint y: 139, endPoint x: 310, endPoint y: 90, distance: 221.5
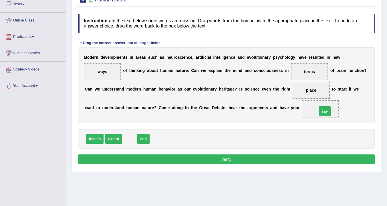
drag, startPoint x: 129, startPoint y: 139, endPoint x: 323, endPoint y: 112, distance: 195.3
click at [285, 162] on button "Verify" at bounding box center [226, 159] width 297 height 10
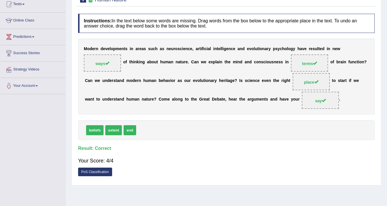
click at [257, 75] on div "M o d e r n d e v e l o p m e n t s i n a r e a s s u c h a s n e u r o s c i e…" at bounding box center [226, 77] width 297 height 76
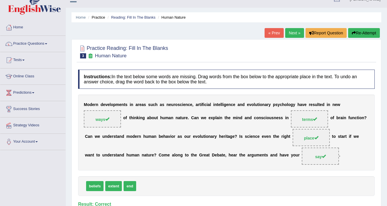
scroll to position [7, 0]
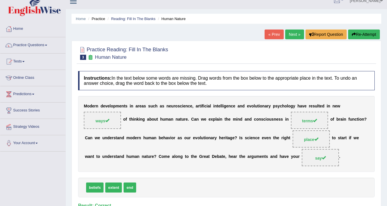
click at [288, 37] on link "Next »" at bounding box center [295, 34] width 19 height 10
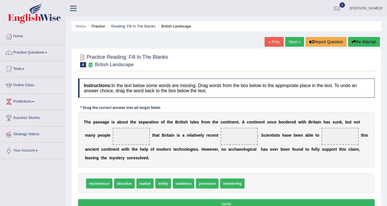
scroll to position [29, 0]
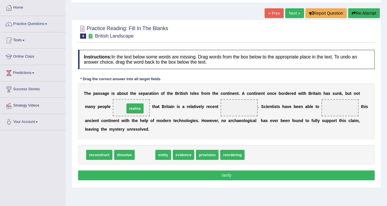
drag, startPoint x: 145, startPoint y: 151, endPoint x: 146, endPoint y: 157, distance: 5.8
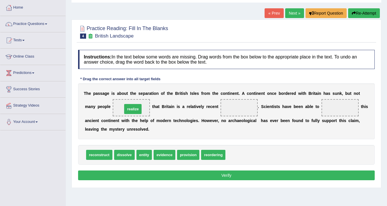
drag, startPoint x: 234, startPoint y: 154, endPoint x: 131, endPoint y: 108, distance: 112.8
drag, startPoint x: 144, startPoint y: 156, endPoint x: 244, endPoint y: 111, distance: 109.6
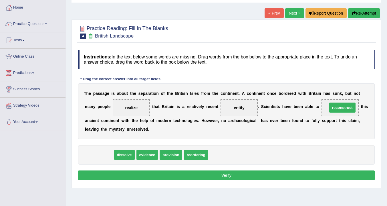
drag, startPoint x: 98, startPoint y: 155, endPoint x: 341, endPoint y: 108, distance: 248.0
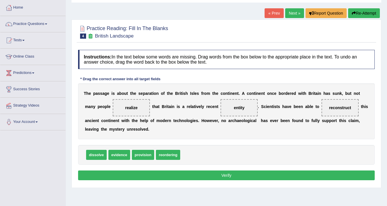
click at [199, 178] on button "Verify" at bounding box center [226, 175] width 297 height 10
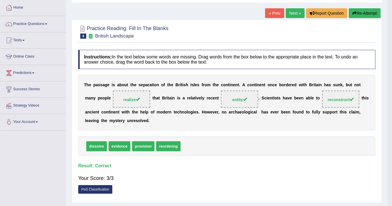
click at [199, 177] on body "Toggle navigation Home Practice Questions Speaking Practice Read Aloud Repeat S…" at bounding box center [196, 74] width 392 height 206
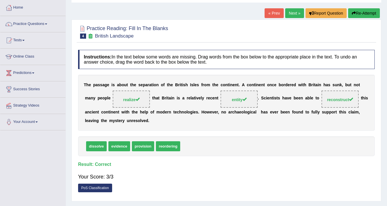
drag, startPoint x: 290, startPoint y: 13, endPoint x: 291, endPoint y: 29, distance: 15.8
click at [290, 13] on link "Next »" at bounding box center [295, 13] width 19 height 10
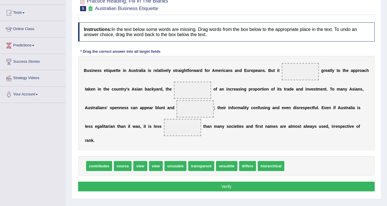
scroll to position [57, 0]
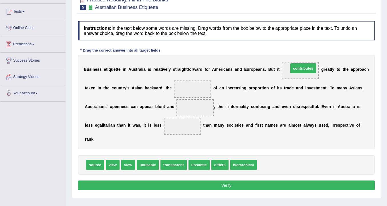
drag, startPoint x: 271, startPoint y: 166, endPoint x: 303, endPoint y: 70, distance: 101.6
drag, startPoint x: 296, startPoint y: 70, endPoint x: 269, endPoint y: 174, distance: 106.4
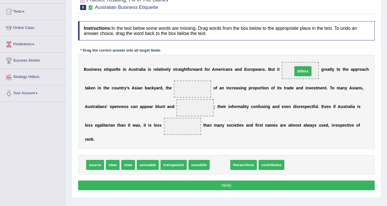
drag, startPoint x: 220, startPoint y: 166, endPoint x: 303, endPoint y: 72, distance: 125.2
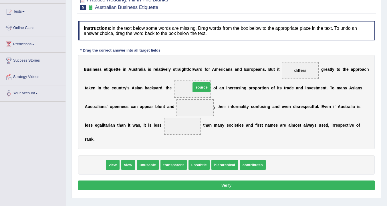
drag, startPoint x: 114, startPoint y: 152, endPoint x: 202, endPoint y: 88, distance: 109.6
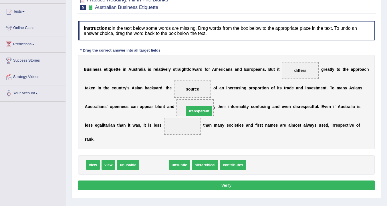
drag, startPoint x: 148, startPoint y: 162, endPoint x: 194, endPoint y: 108, distance: 70.3
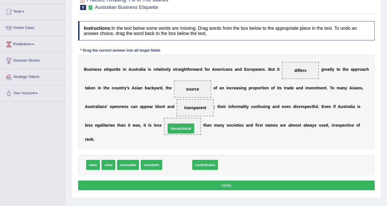
drag, startPoint x: 178, startPoint y: 163, endPoint x: 182, endPoint y: 126, distance: 36.6
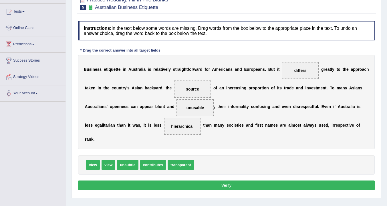
click at [232, 188] on button "Verify" at bounding box center [226, 185] width 297 height 10
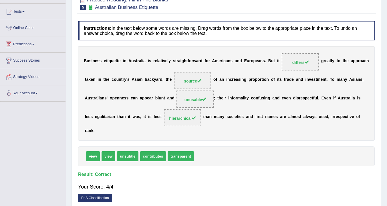
drag, startPoint x: 265, startPoint y: 106, endPoint x: 280, endPoint y: 96, distance: 18.5
click at [265, 106] on div "B u s i n e s s e t i q u e t t e i n A u s t r a l i a i s r e l a t i v e l y…" at bounding box center [226, 93] width 297 height 95
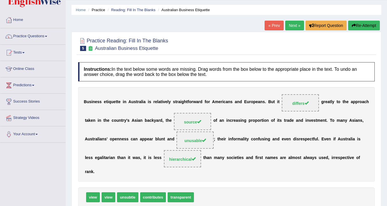
scroll to position [0, 0]
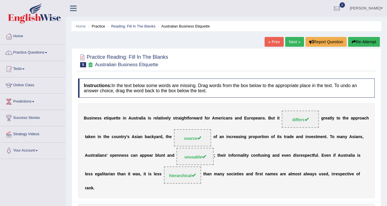
click at [292, 42] on link "Next »" at bounding box center [295, 42] width 19 height 10
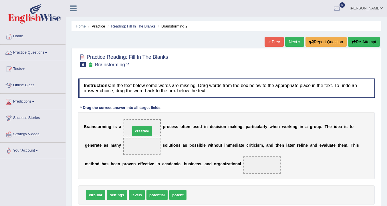
drag, startPoint x: 198, startPoint y: 194, endPoint x: 142, endPoint y: 130, distance: 85.0
drag, startPoint x: 157, startPoint y: 194, endPoint x: 149, endPoint y: 147, distance: 47.7
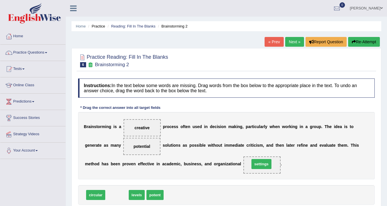
drag, startPoint x: 118, startPoint y: 197, endPoint x: 262, endPoint y: 166, distance: 147.9
click at [168, 104] on div "Instructions: In the text below some words are missing. Drag words from the box…" at bounding box center [227, 150] width 300 height 149
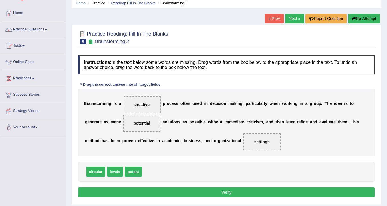
scroll to position [57, 0]
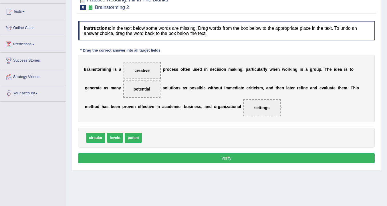
click at [213, 166] on div "Instructions: In the text below some words are missing. Drag words from the box…" at bounding box center [227, 92] width 300 height 149
drag, startPoint x: 215, startPoint y: 158, endPoint x: 217, endPoint y: 153, distance: 5.2
click at [216, 158] on button "Verify" at bounding box center [226, 158] width 297 height 10
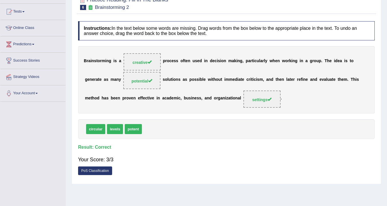
click at [298, 103] on div "B r a i n s t o r m i n g i s a creative p r o c e s s o f t e n u s e d i n d …" at bounding box center [226, 79] width 297 height 67
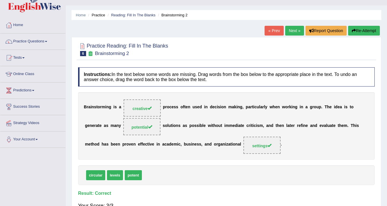
scroll to position [0, 0]
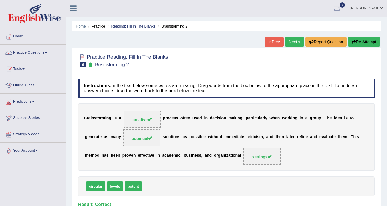
click at [288, 46] on link "Next »" at bounding box center [295, 42] width 19 height 10
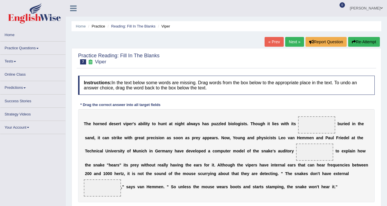
click at [268, 145] on div "T h e h o r n e d d e s e r t v i p e r ' s a b i l i t y t o [PERSON_NAME] a t…" at bounding box center [226, 155] width 297 height 93
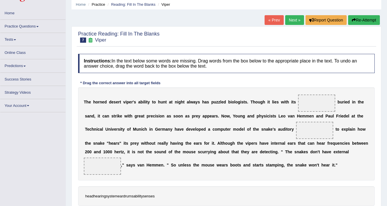
scroll to position [29, 0]
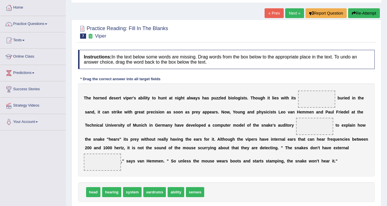
click at [176, 194] on span "ability" at bounding box center [176, 192] width 17 height 10
drag, startPoint x: 88, startPoint y: 188, endPoint x: 315, endPoint y: 98, distance: 243.5
click at [341, 20] on div "Practice Reading: Fill In The Blanks 7 Viper Instructions: In the text below so…" at bounding box center [227, 122] width 310 height 206
click at [188, 119] on div "T h e h o r n e d d e s e r t v i p e r ' s a b i l i t y t o [PERSON_NAME] a t…" at bounding box center [226, 129] width 297 height 93
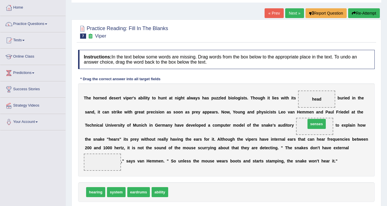
drag, startPoint x: 174, startPoint y: 193, endPoint x: 312, endPoint y: 125, distance: 153.7
drag, startPoint x: 140, startPoint y: 192, endPoint x: 137, endPoint y: 190, distance: 3.9
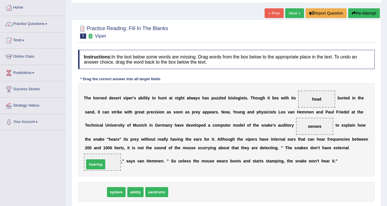
drag, startPoint x: 93, startPoint y: 194, endPoint x: 93, endPoint y: 166, distance: 27.8
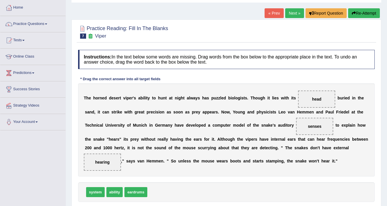
click at [274, 58] on h4 "Instructions: In the text below some words are missing. Drag words from the box…" at bounding box center [226, 59] width 297 height 19
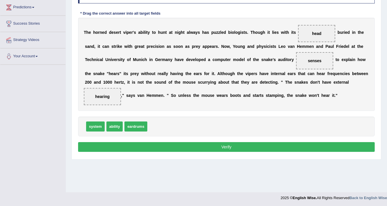
scroll to position [95, 0]
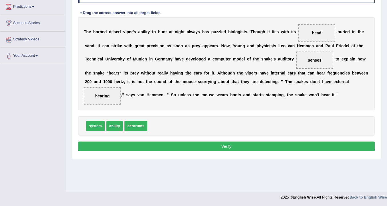
click at [230, 149] on button "Verify" at bounding box center [226, 146] width 297 height 10
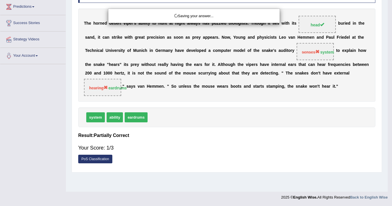
drag, startPoint x: 229, startPoint y: 138, endPoint x: 225, endPoint y: 148, distance: 10.7
click at [228, 140] on div "Saving your answer..." at bounding box center [196, 103] width 392 height 206
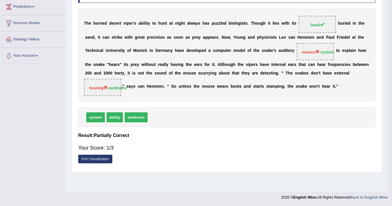
click at [225, 111] on body "Toggle navigation Home Practice Questions Speaking Practice Read Aloud Repeat S…" at bounding box center [196, 8] width 392 height 206
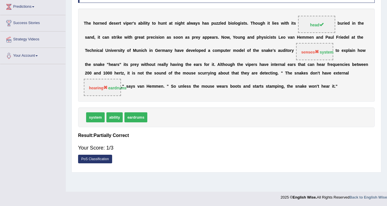
click at [292, 81] on div "T h e h o r n e d d e s e r t v i p e r ' s a b i l i t y t o [PERSON_NAME] a t…" at bounding box center [226, 55] width 297 height 93
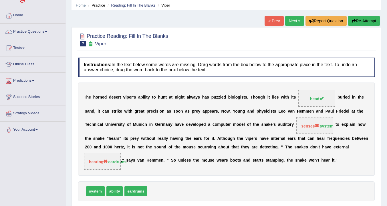
scroll to position [9, 0]
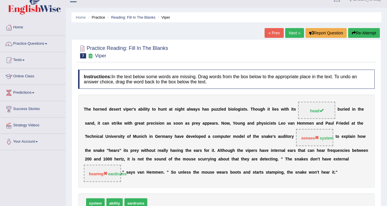
click at [272, 124] on b "s" at bounding box center [272, 123] width 2 height 5
